Goal: Information Seeking & Learning: Learn about a topic

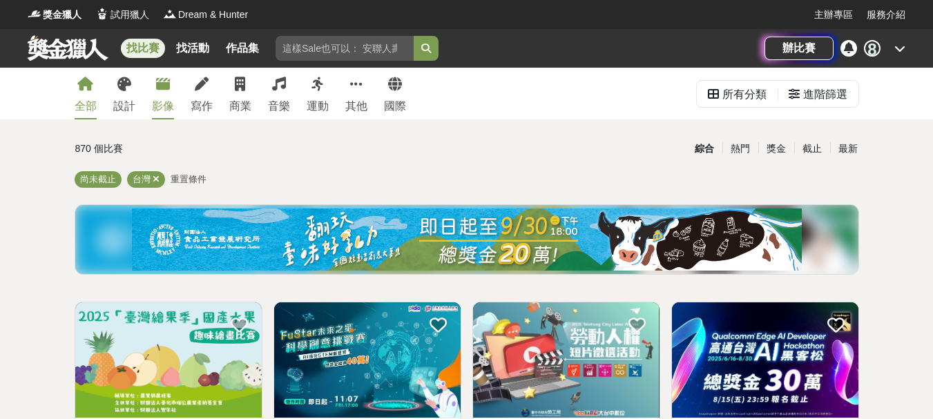
click at [169, 107] on div "影像" at bounding box center [163, 106] width 22 height 17
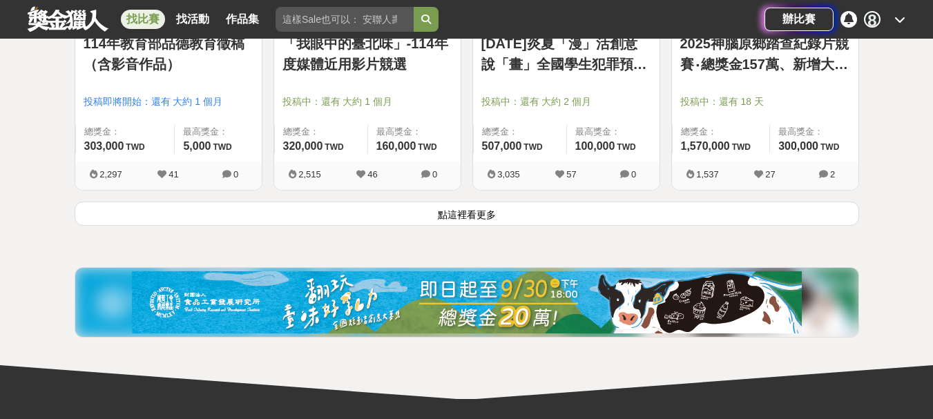
scroll to position [1934, 0]
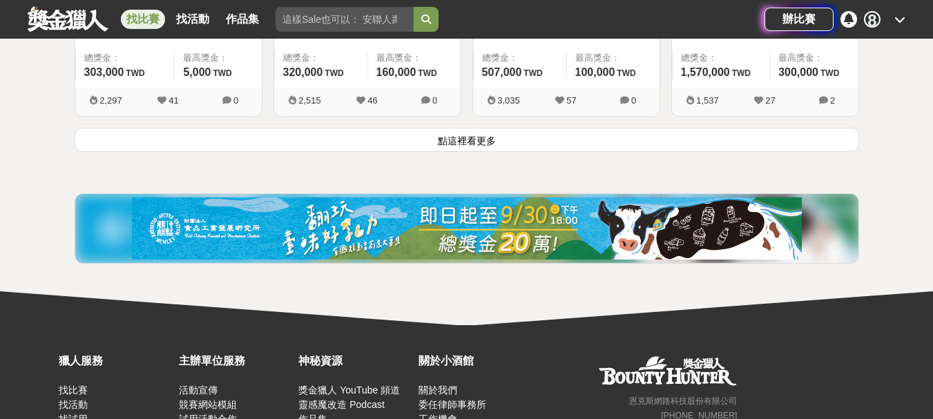
click at [475, 144] on button "點這裡看更多" at bounding box center [467, 140] width 785 height 24
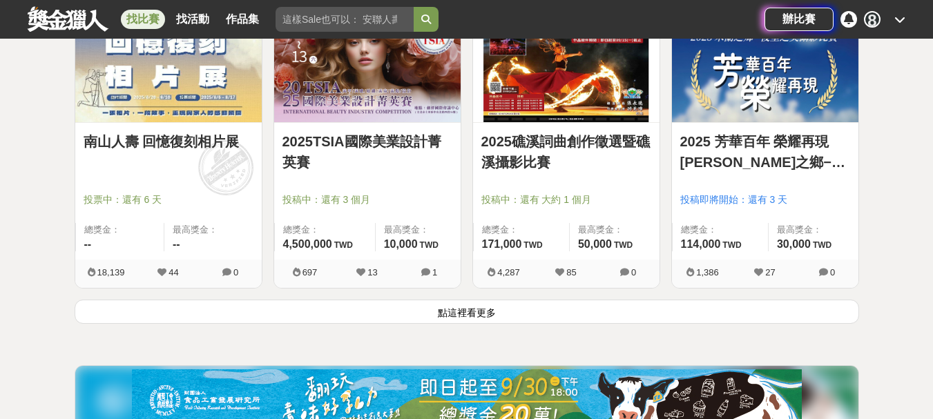
scroll to position [3523, 0]
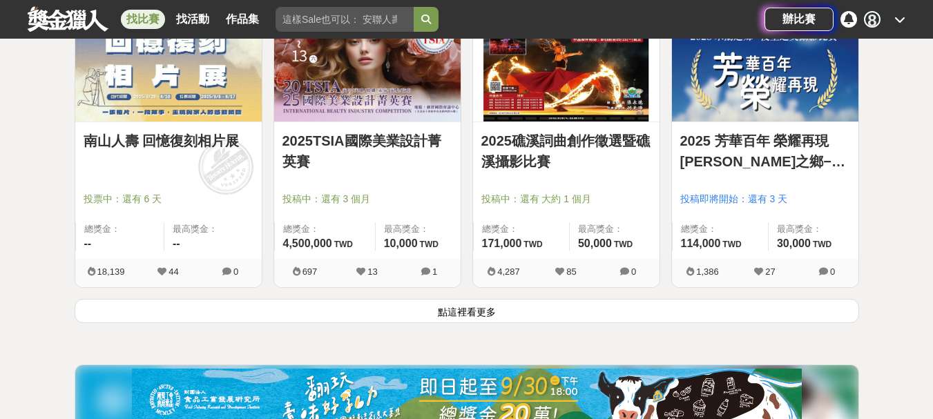
click at [200, 143] on link "南山人壽 回憶復刻相片展" at bounding box center [169, 141] width 170 height 21
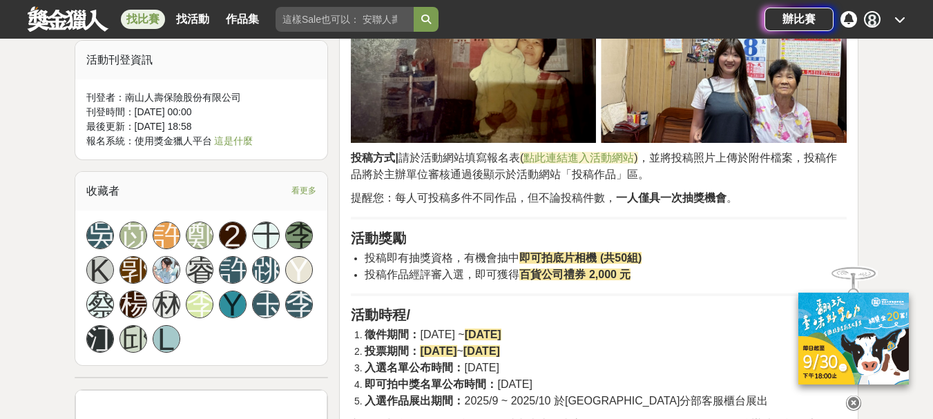
scroll to position [1174, 0]
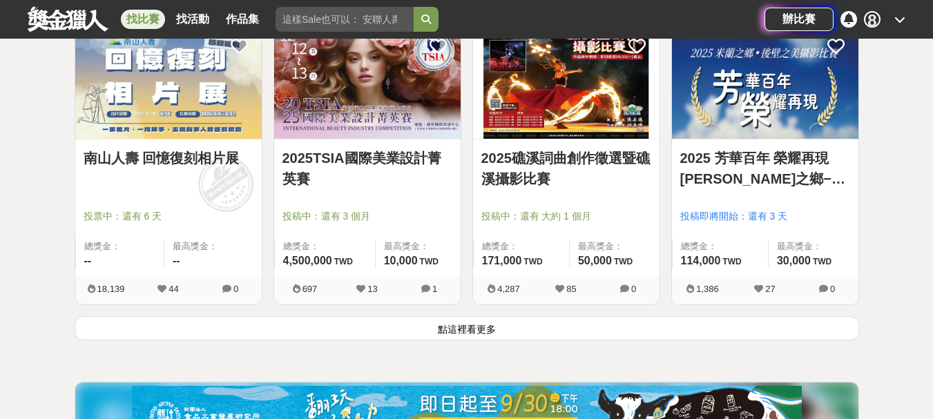
scroll to position [3523, 0]
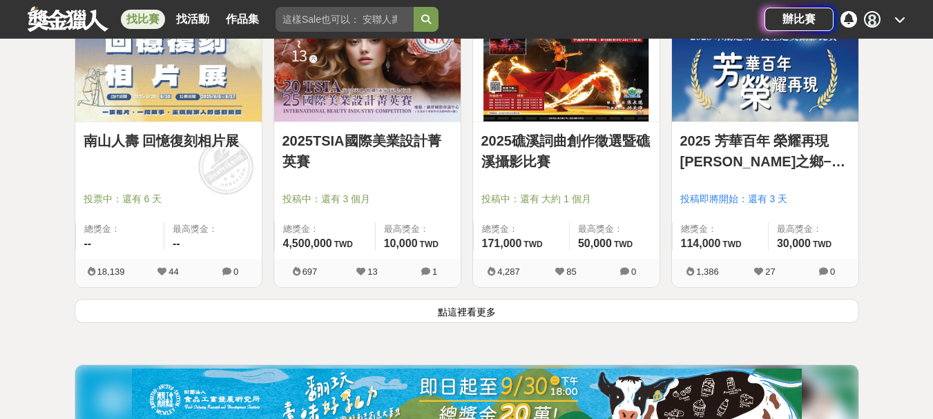
click at [453, 305] on button "點這裡看更多" at bounding box center [467, 311] width 785 height 24
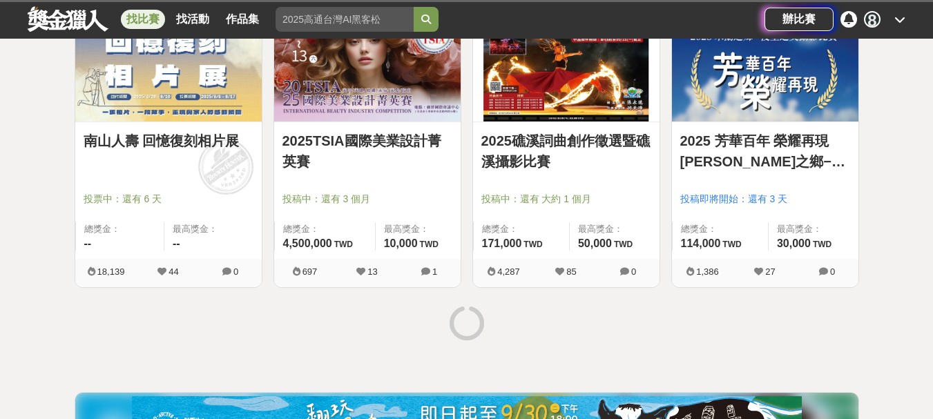
click at [795, 155] on link "2025 芳華百年 榮耀再現 米蘭之鄉−後壁之美攝影比賽" at bounding box center [765, 151] width 170 height 41
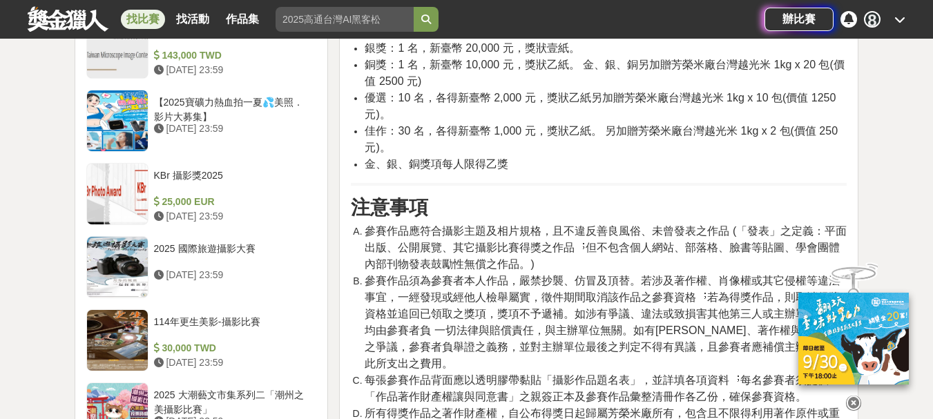
scroll to position [1796, 0]
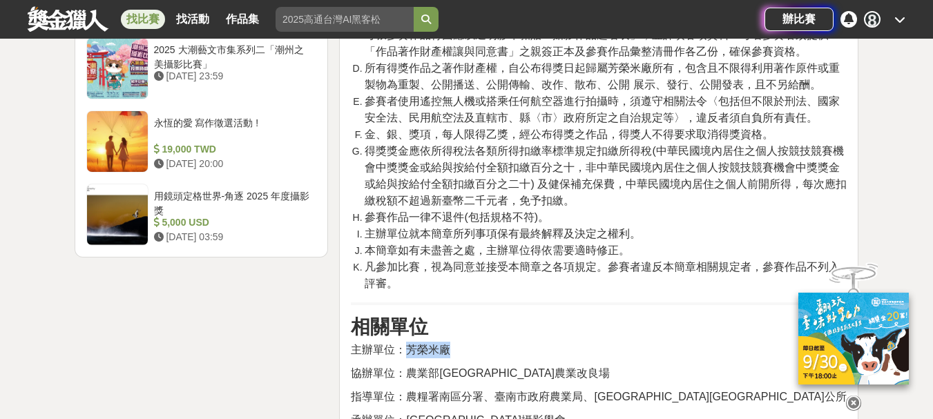
drag, startPoint x: 410, startPoint y: 297, endPoint x: 452, endPoint y: 291, distance: 42.5
click at [452, 342] on p "主辦單位：芳榮⽶廠" at bounding box center [599, 350] width 496 height 17
copy span "芳榮⽶廠"
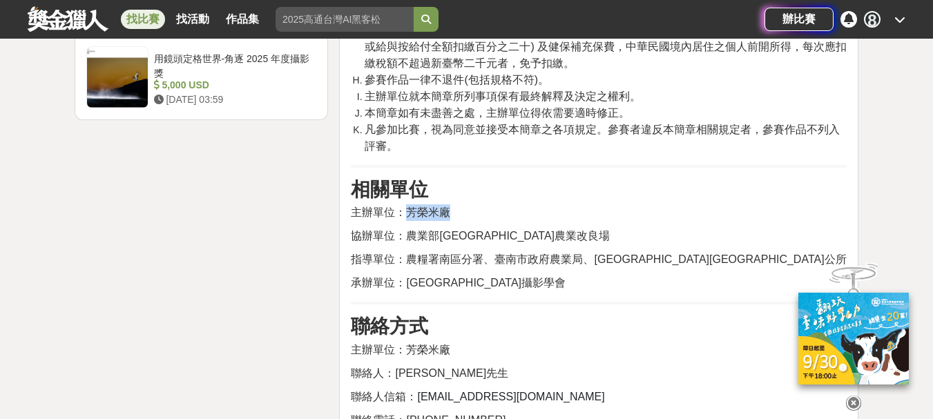
scroll to position [1934, 0]
click at [729, 314] on h3 "聯絡方式" at bounding box center [599, 325] width 496 height 23
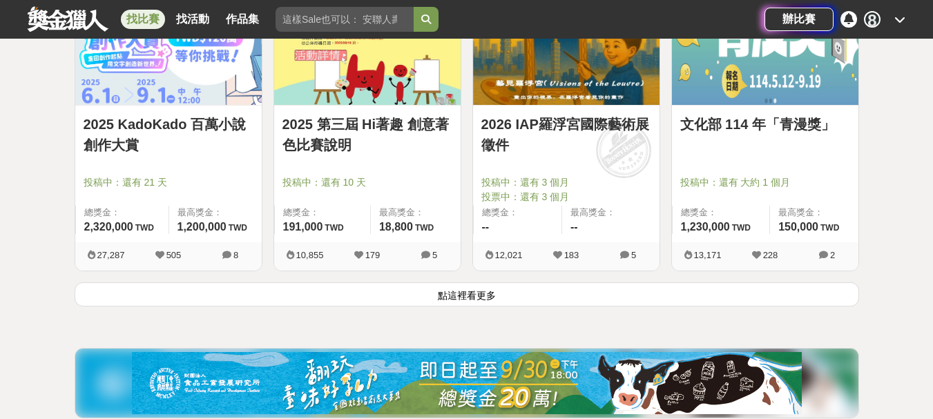
scroll to position [1959, 0]
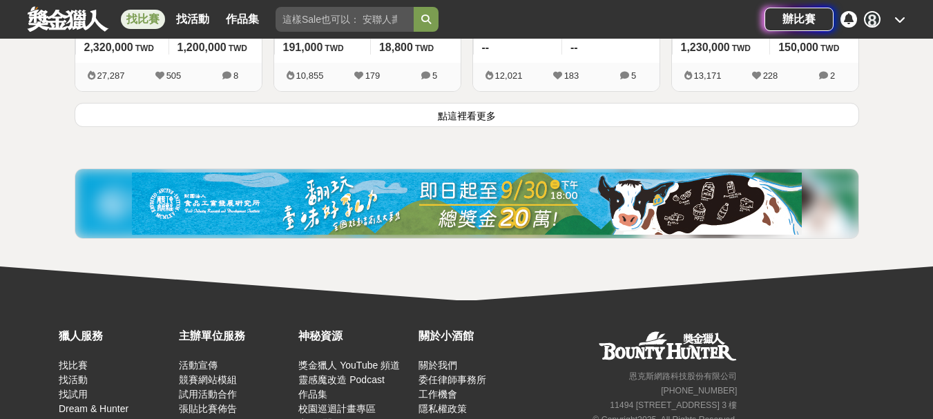
click at [477, 115] on button "點這裡看更多" at bounding box center [467, 115] width 785 height 24
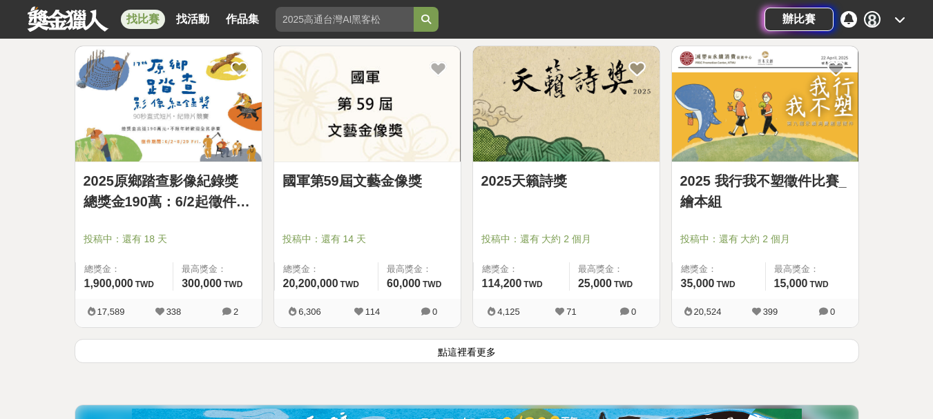
scroll to position [3617, 0]
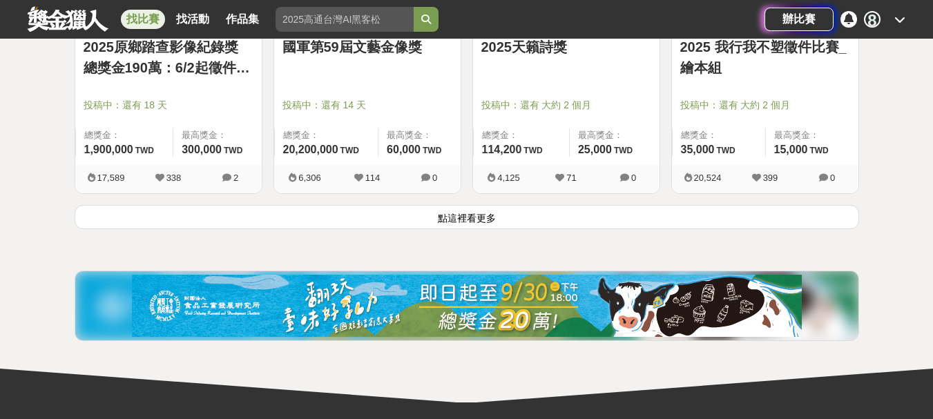
click at [475, 219] on button "點這裡看更多" at bounding box center [467, 217] width 785 height 24
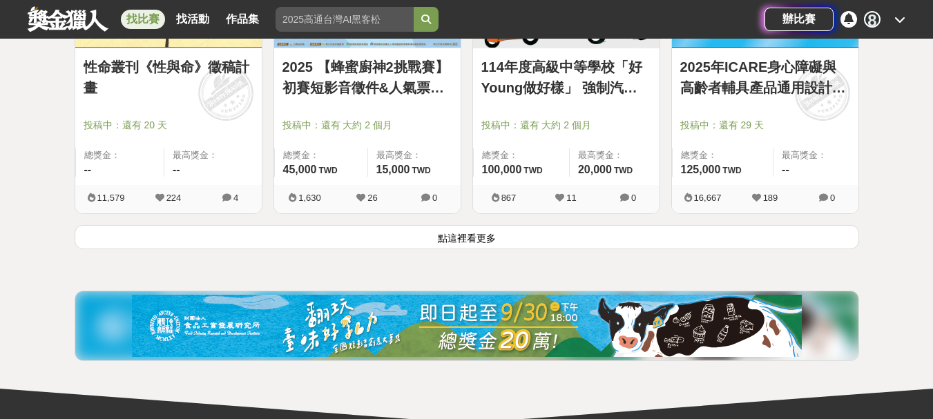
scroll to position [5277, 0]
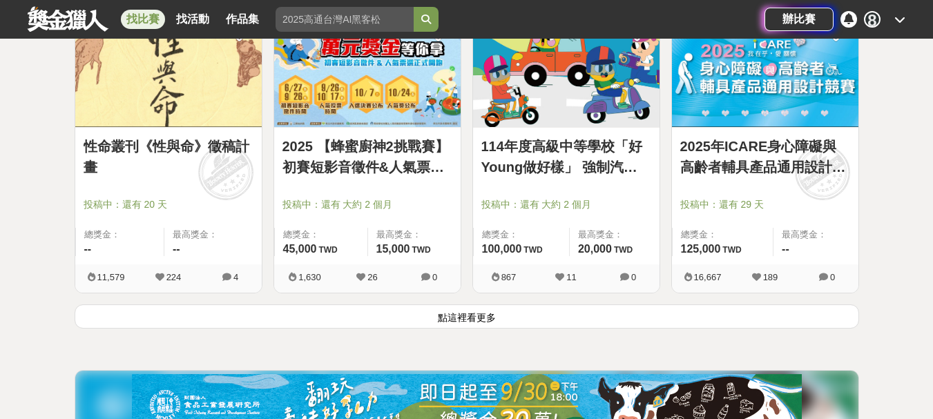
click at [454, 324] on button "點這裡看更多" at bounding box center [467, 317] width 785 height 24
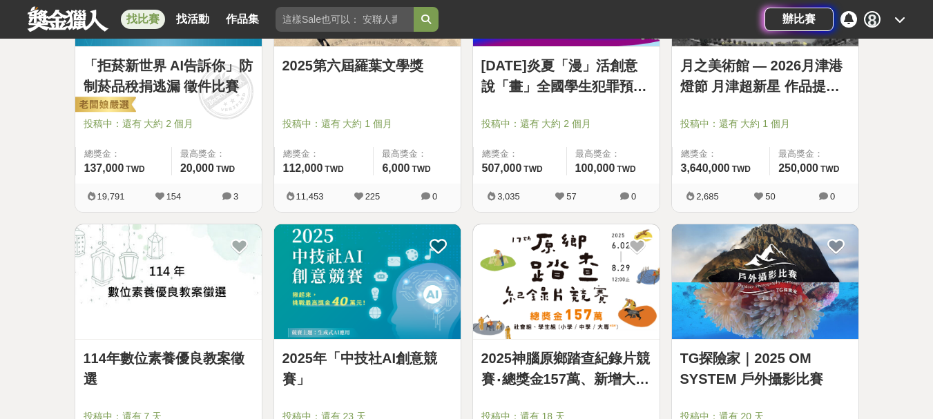
scroll to position [7101, 0]
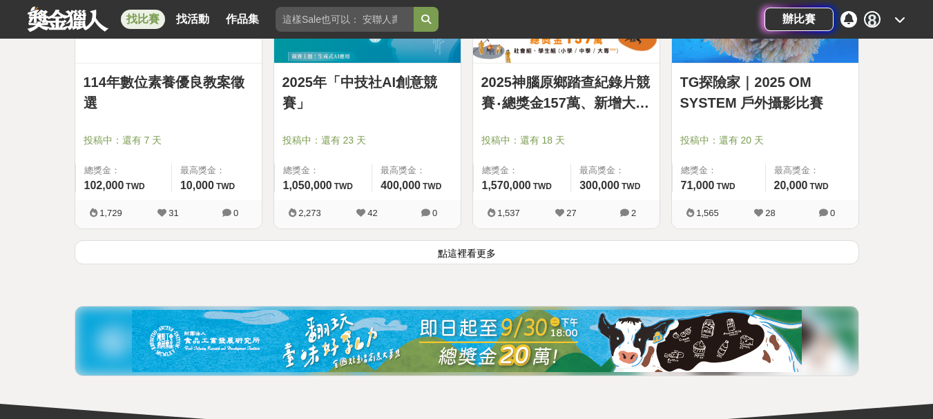
click at [442, 240] on button "點這裡看更多" at bounding box center [467, 252] width 785 height 24
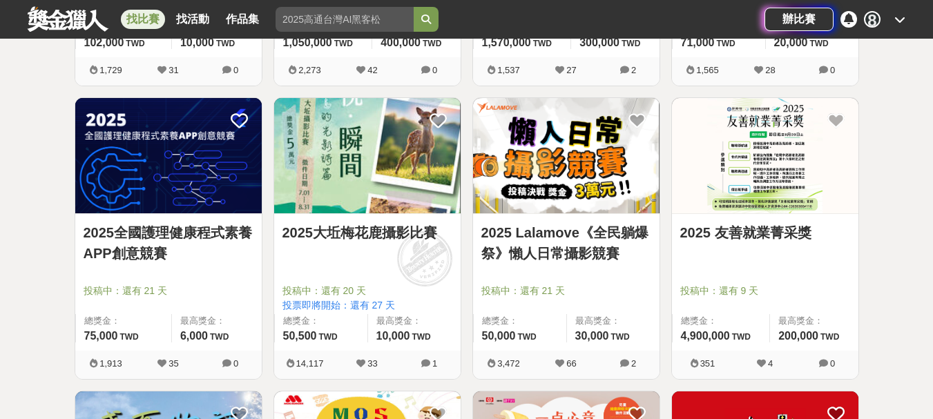
scroll to position [7515, 0]
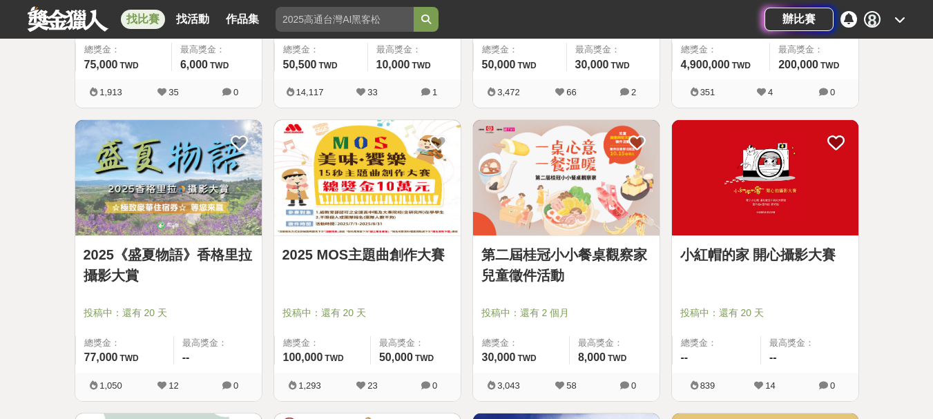
click at [788, 249] on link "小紅帽的家 開心攝影大賽" at bounding box center [765, 255] width 170 height 21
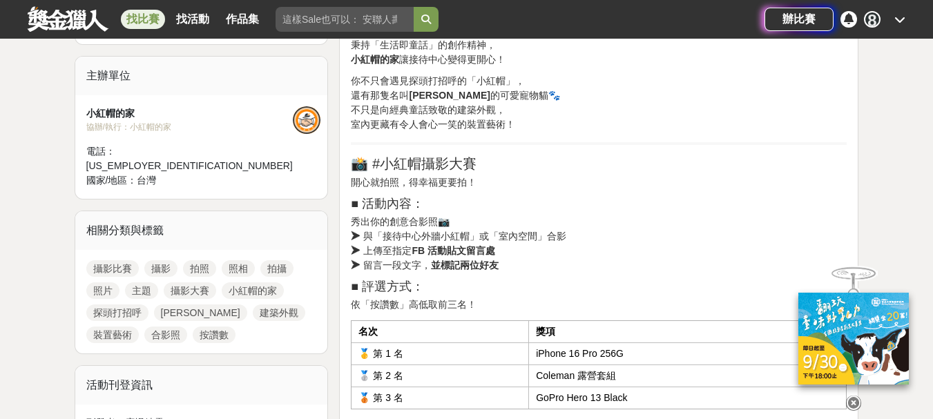
scroll to position [553, 0]
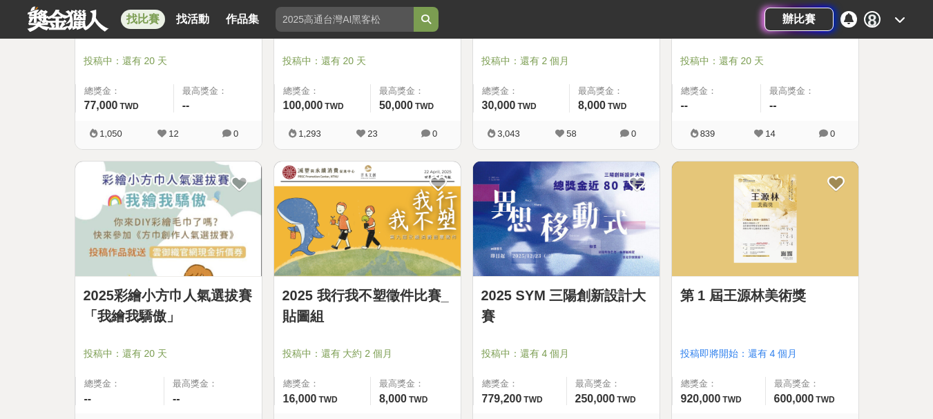
scroll to position [7791, 0]
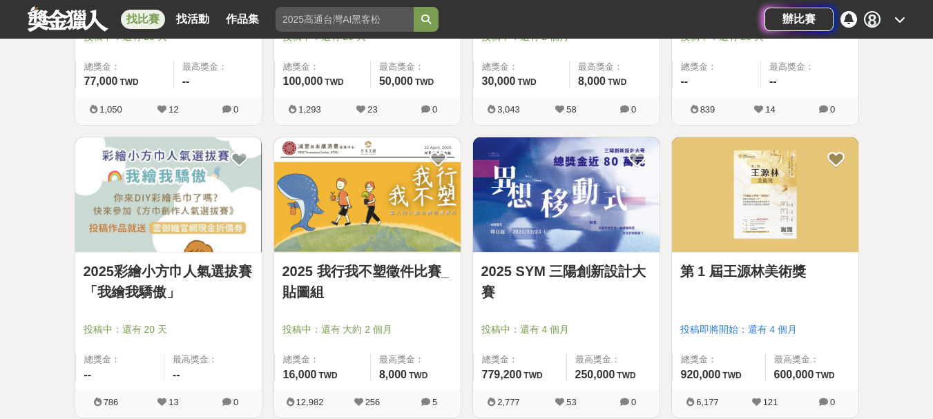
click at [775, 278] on link "第 1 屆王源林美術獎" at bounding box center [765, 271] width 170 height 21
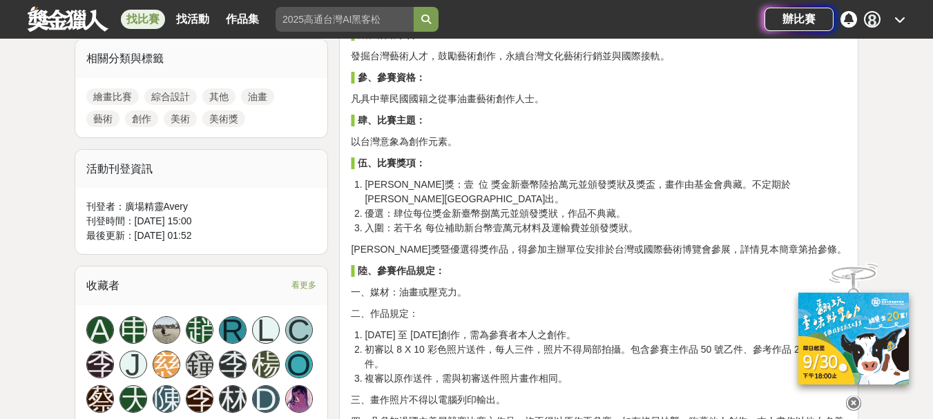
scroll to position [691, 0]
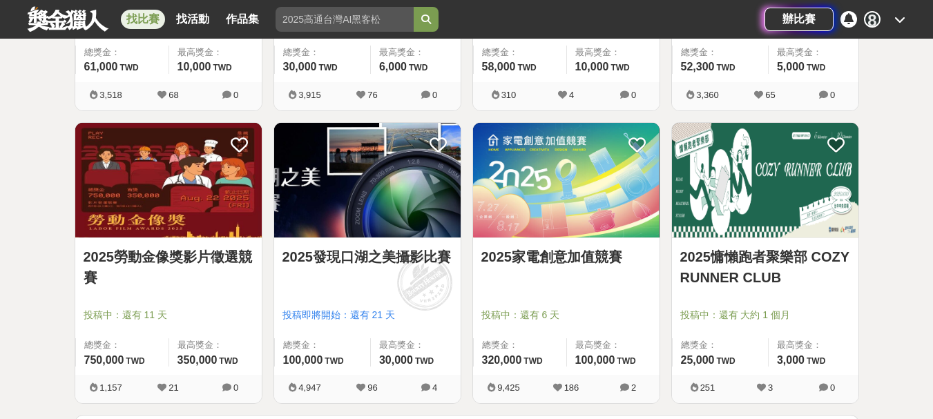
scroll to position [8689, 0]
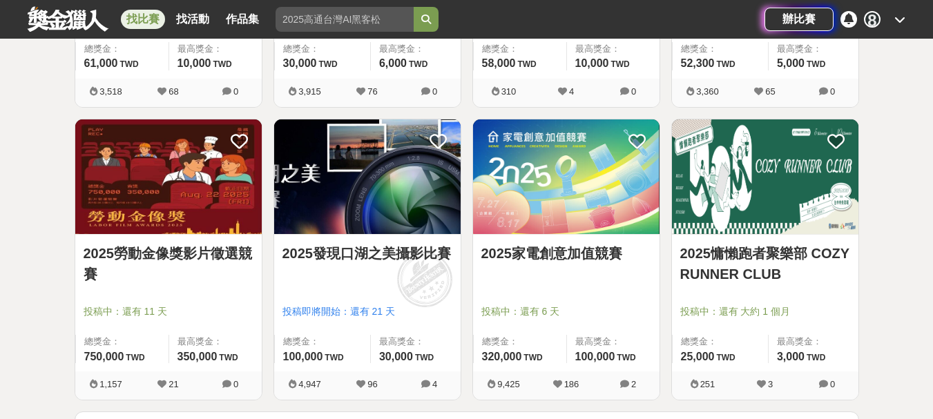
click at [367, 249] on link "2025發現口湖之美攝影比賽" at bounding box center [368, 253] width 170 height 21
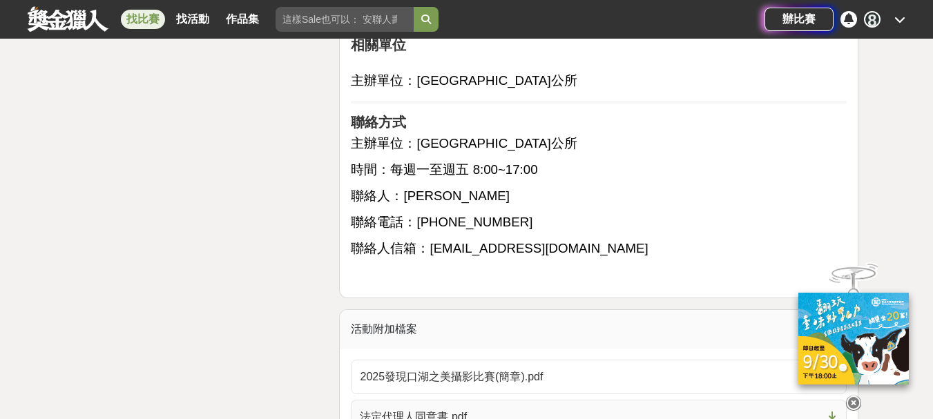
scroll to position [3177, 0]
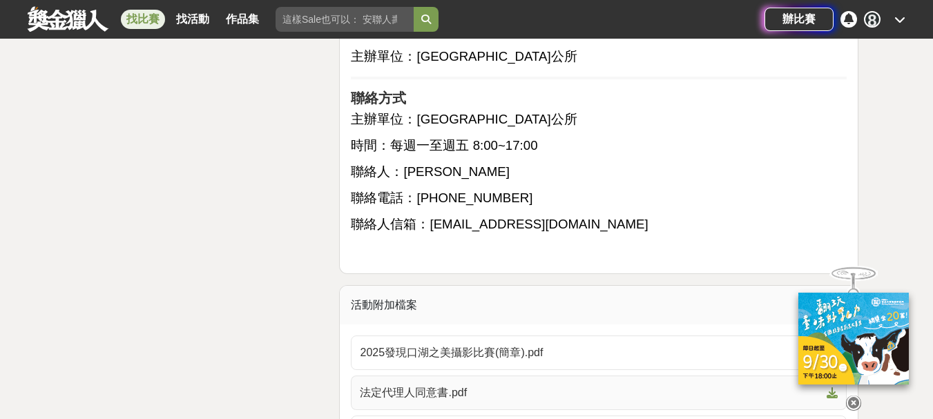
click at [452, 385] on span "法定代理人同意書.pdf" at bounding box center [590, 393] width 461 height 17
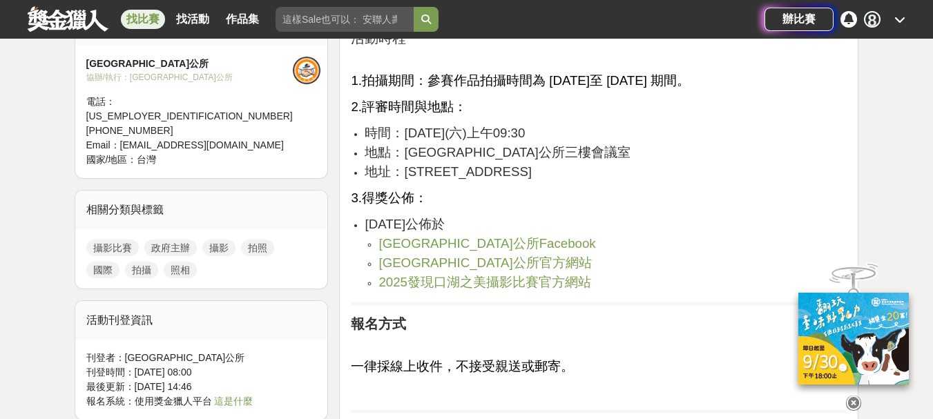
scroll to position [760, 0]
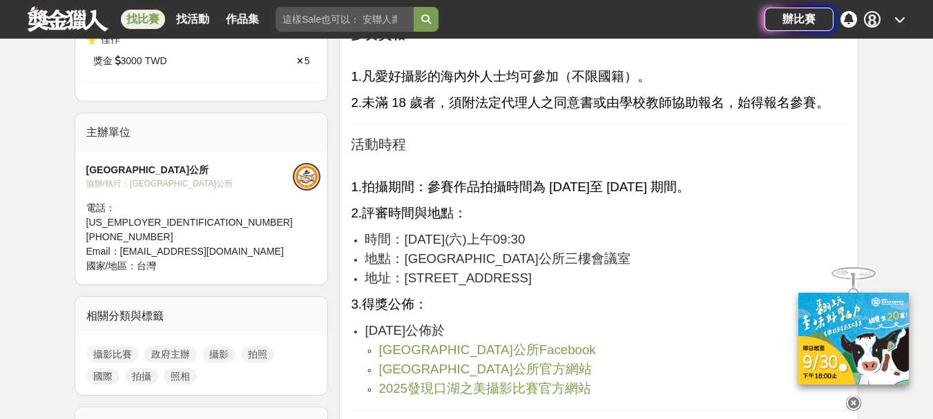
click at [495, 343] on span "[GEOGRAPHIC_DATA]公所Facebook" at bounding box center [487, 350] width 217 height 15
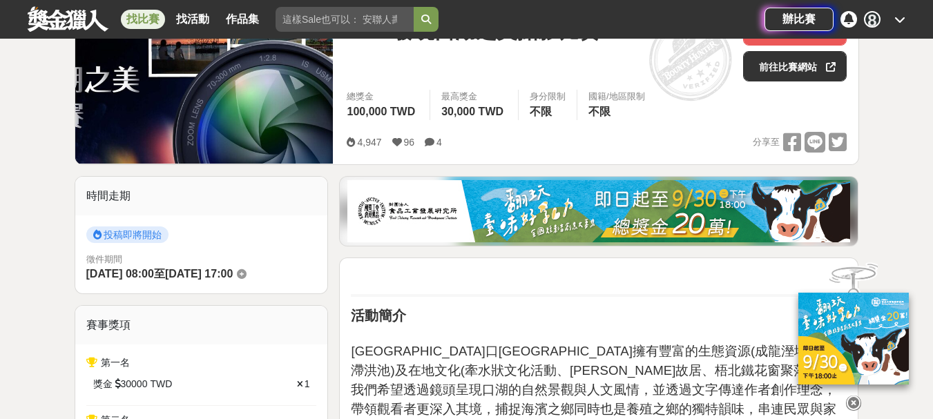
scroll to position [0, 0]
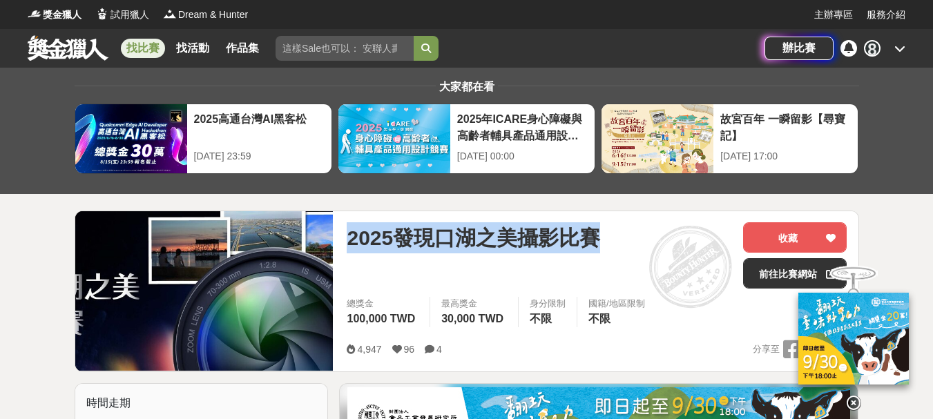
drag, startPoint x: 350, startPoint y: 239, endPoint x: 596, endPoint y: 233, distance: 246.6
click at [596, 233] on span "2025發現口湖之美攝影比賽" at bounding box center [473, 237] width 253 height 31
copy span "2025發現口湖之美攝影比賽"
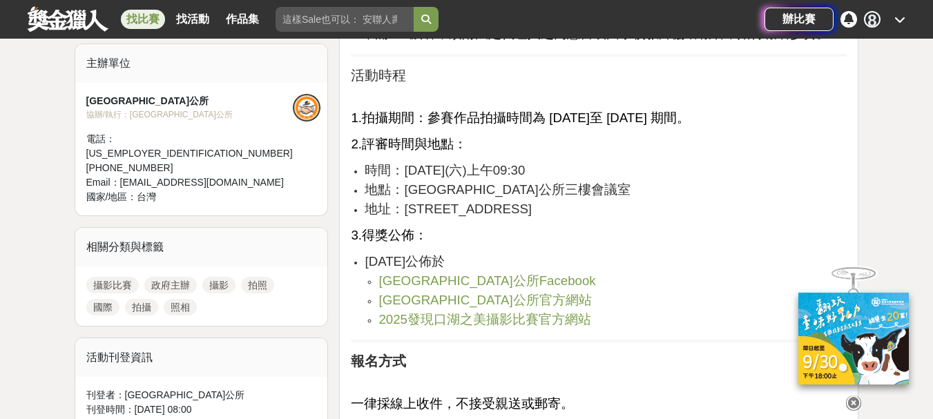
scroll to position [898, 0]
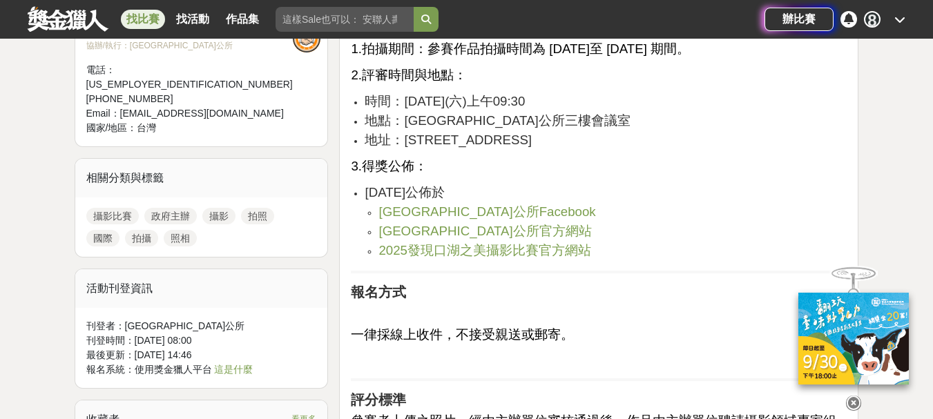
click at [524, 243] on span "2025發現口湖之美攝影比賽官方網站" at bounding box center [485, 250] width 213 height 15
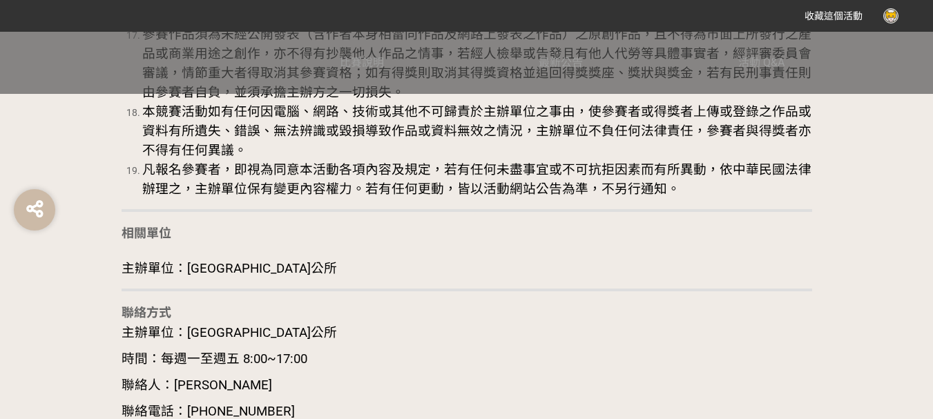
scroll to position [3039, 0]
